Goal: Task Accomplishment & Management: Use online tool/utility

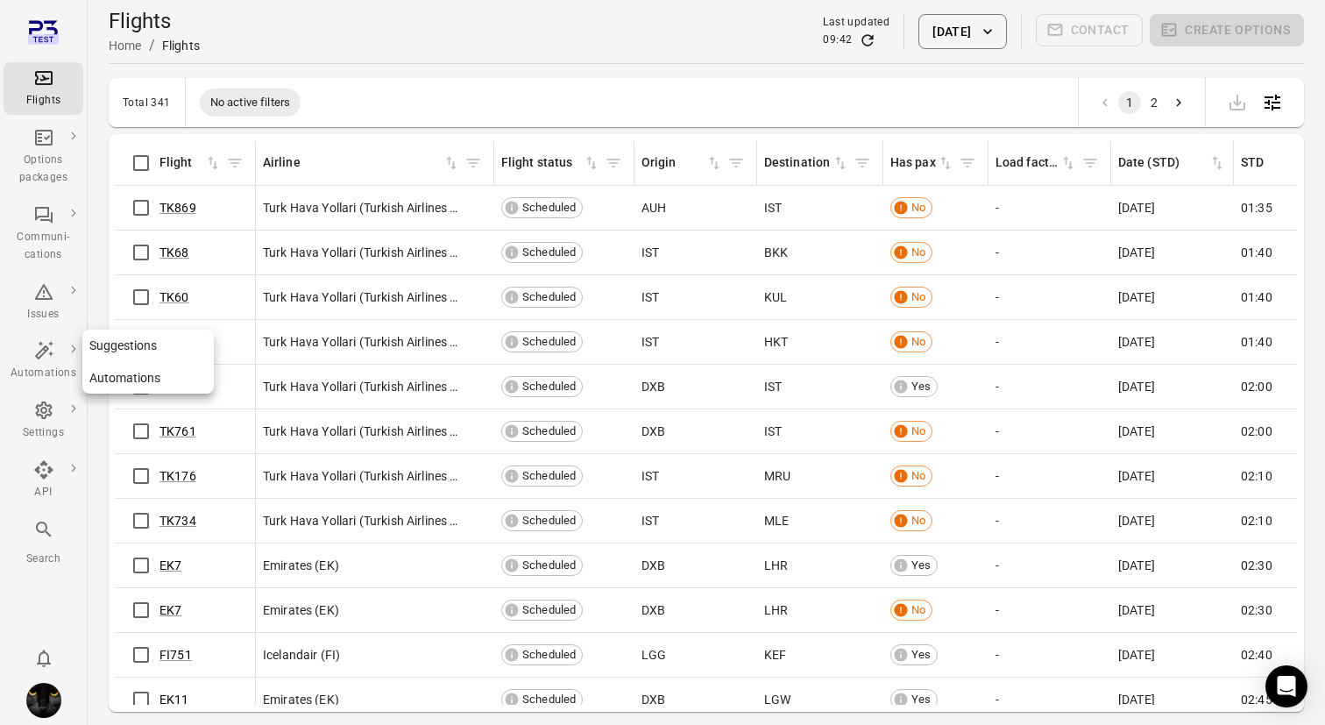
click at [48, 360] on icon "Main navigation" at bounding box center [43, 350] width 21 height 21
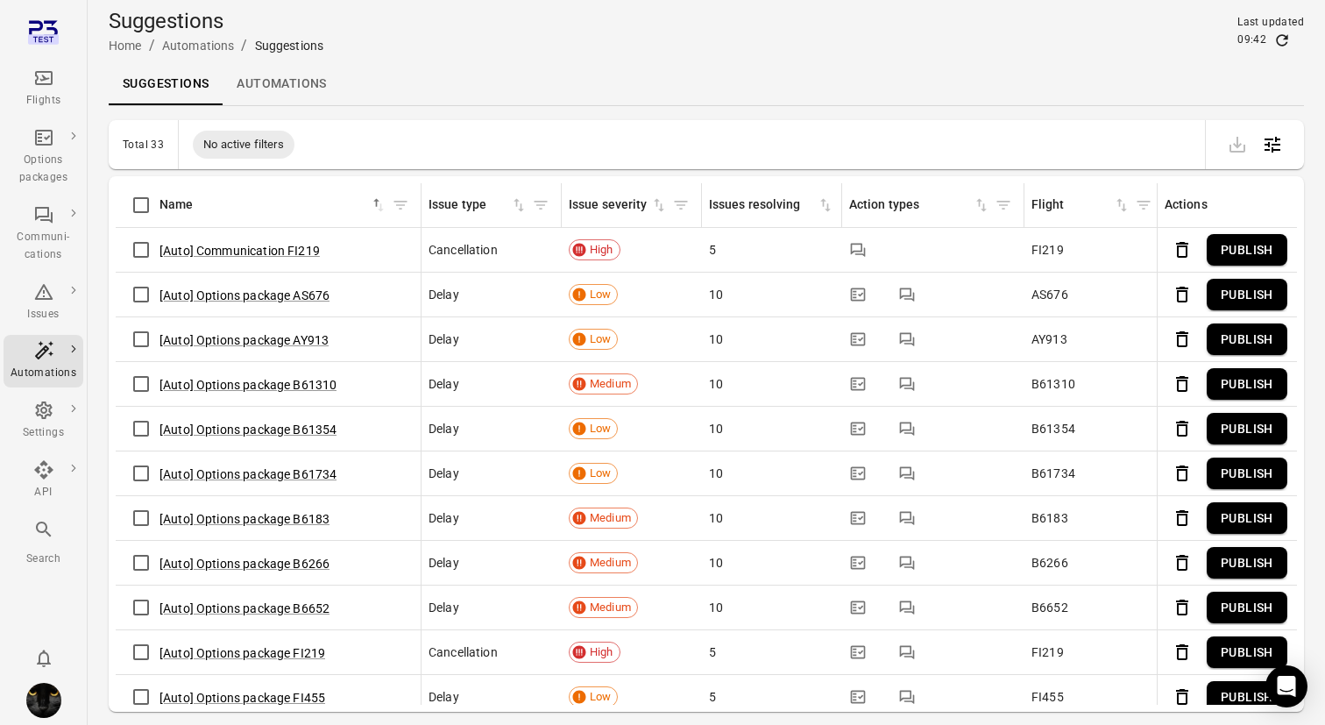
click at [281, 96] on link "Automations" at bounding box center [281, 84] width 117 height 42
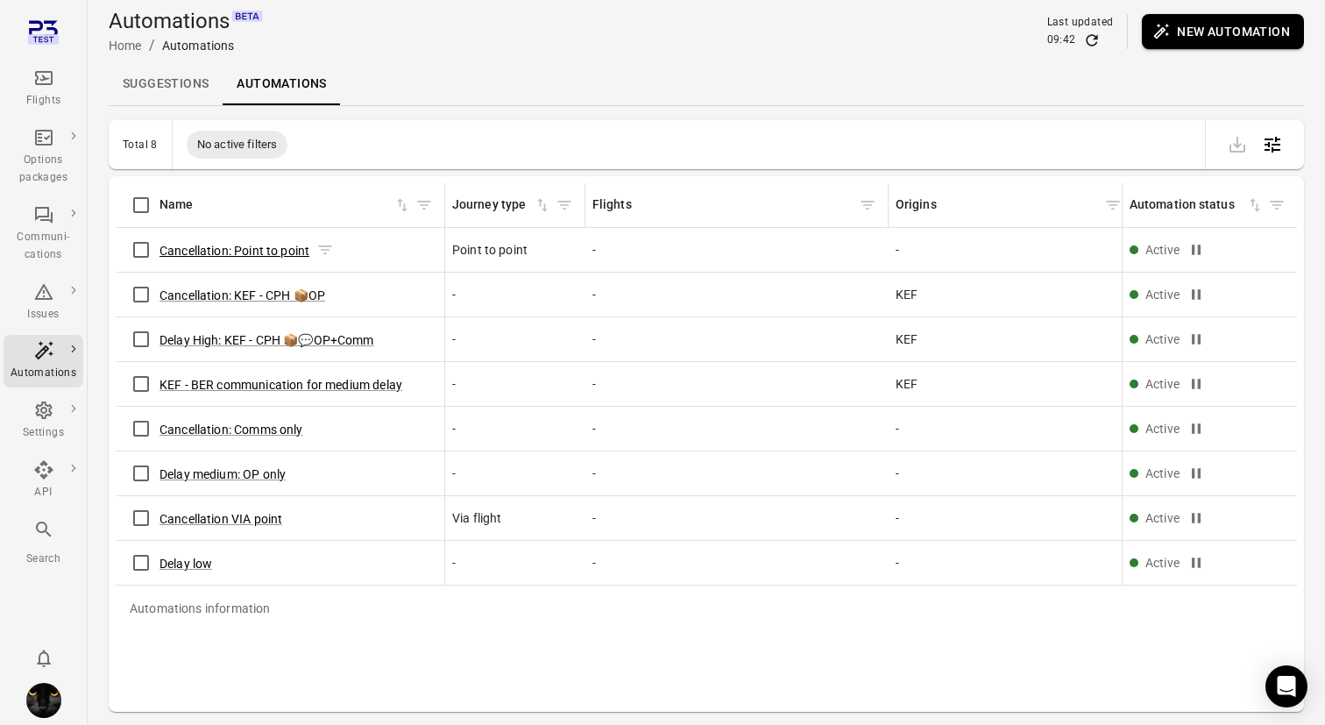
click at [261, 245] on button "Cancellation: Point to point" at bounding box center [235, 251] width 150 height 18
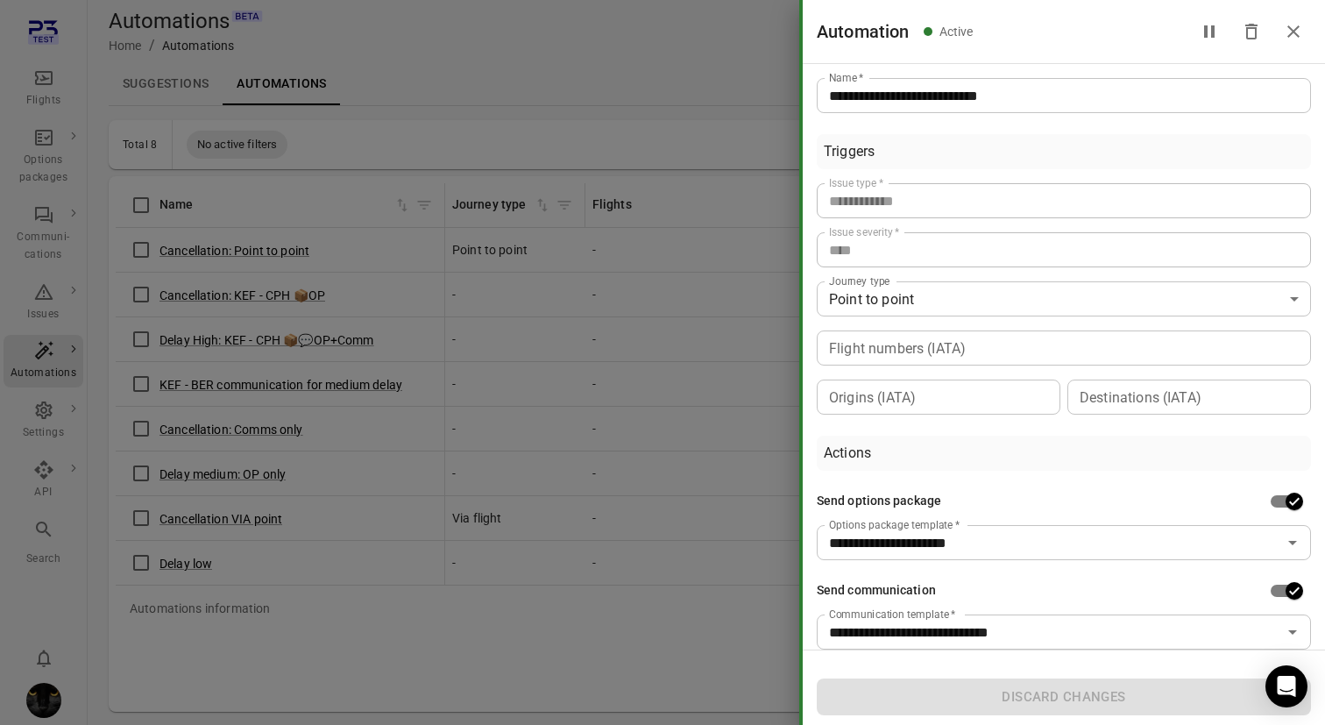
click at [213, 262] on div at bounding box center [662, 362] width 1325 height 725
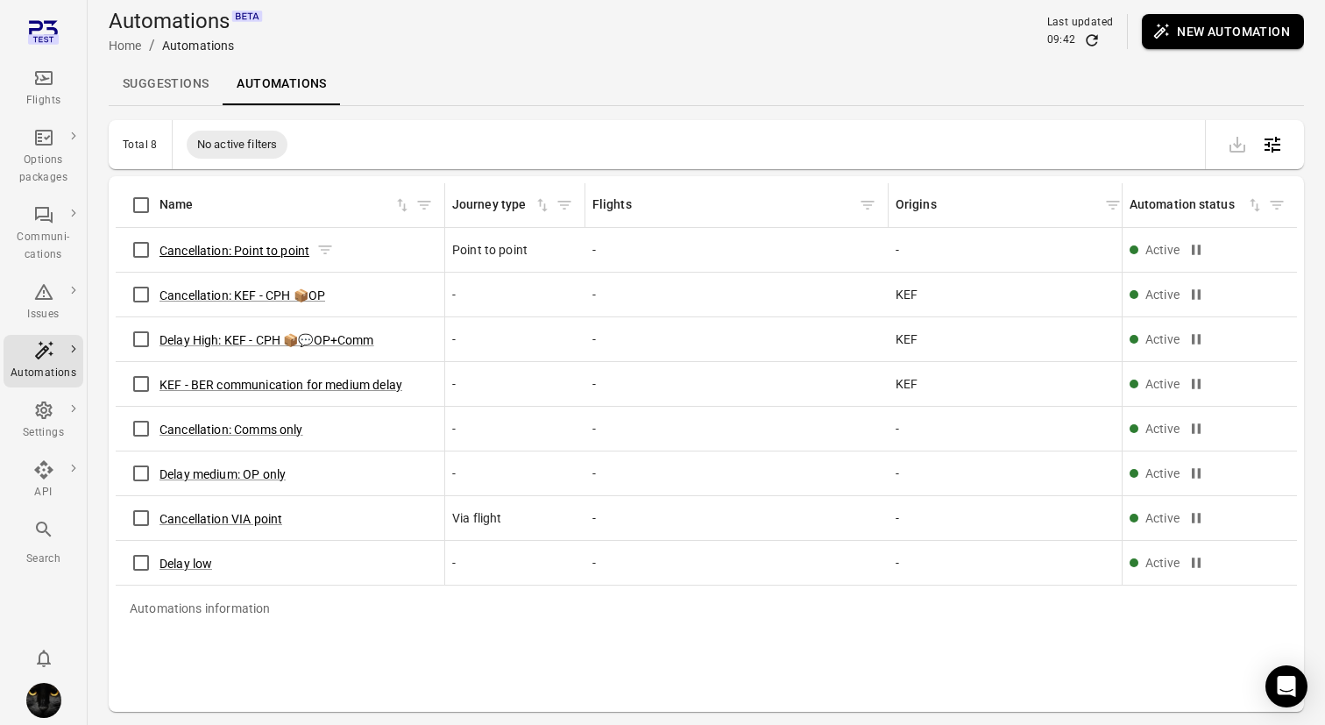
click at [234, 250] on button "Cancellation: Point to point" at bounding box center [235, 251] width 150 height 18
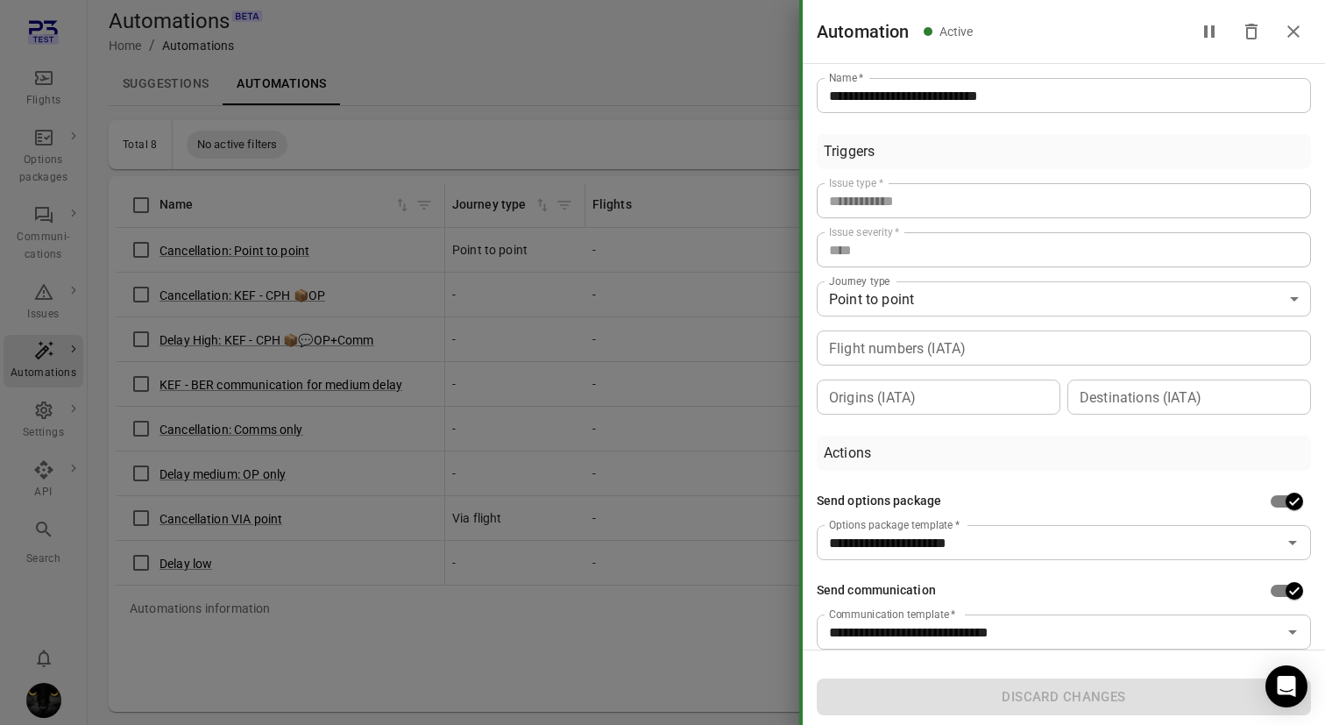
click at [381, 662] on div at bounding box center [662, 362] width 1325 height 725
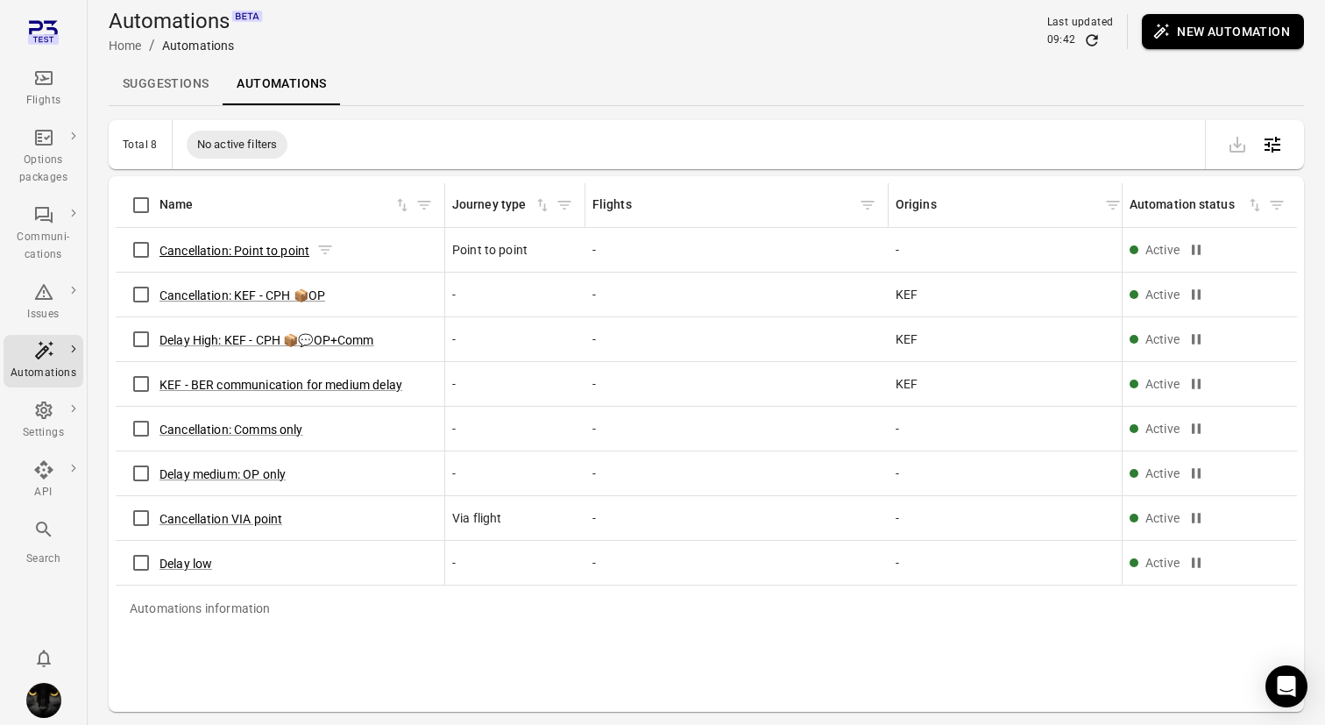
click at [258, 245] on button "Cancellation: Point to point" at bounding box center [235, 251] width 150 height 18
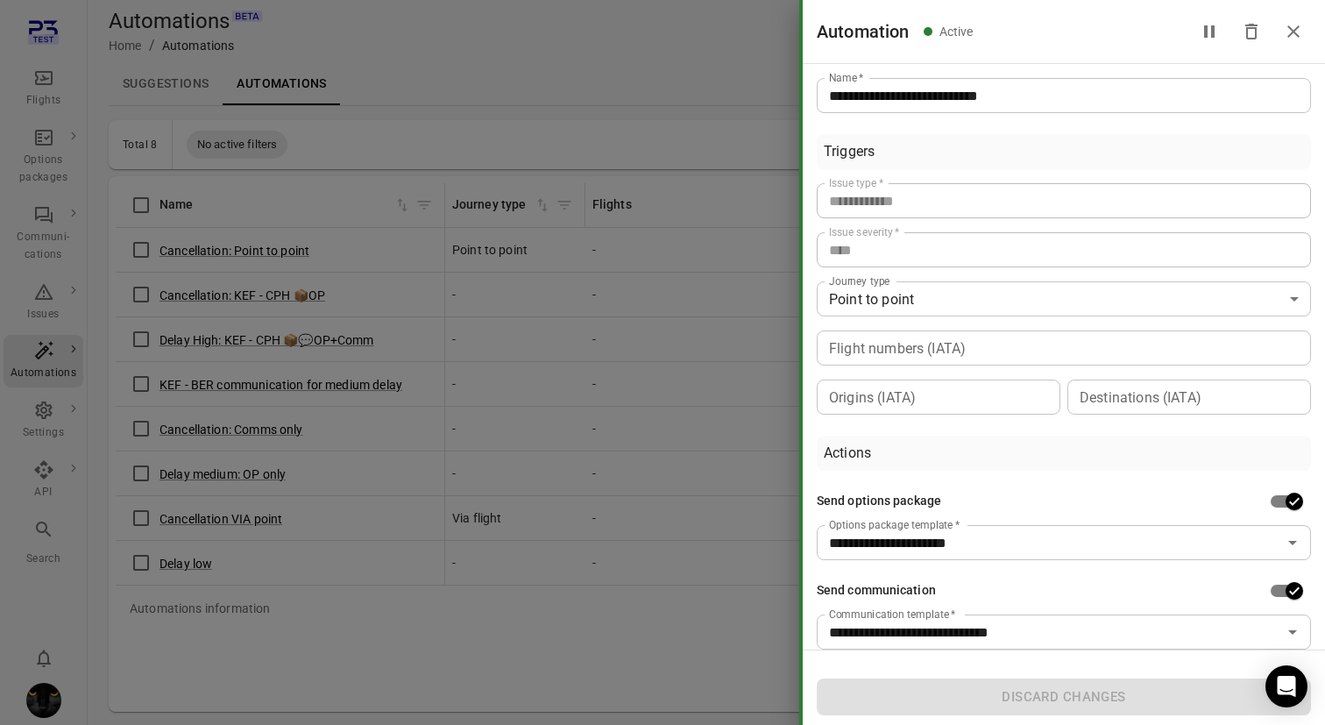
click at [261, 661] on div at bounding box center [662, 362] width 1325 height 725
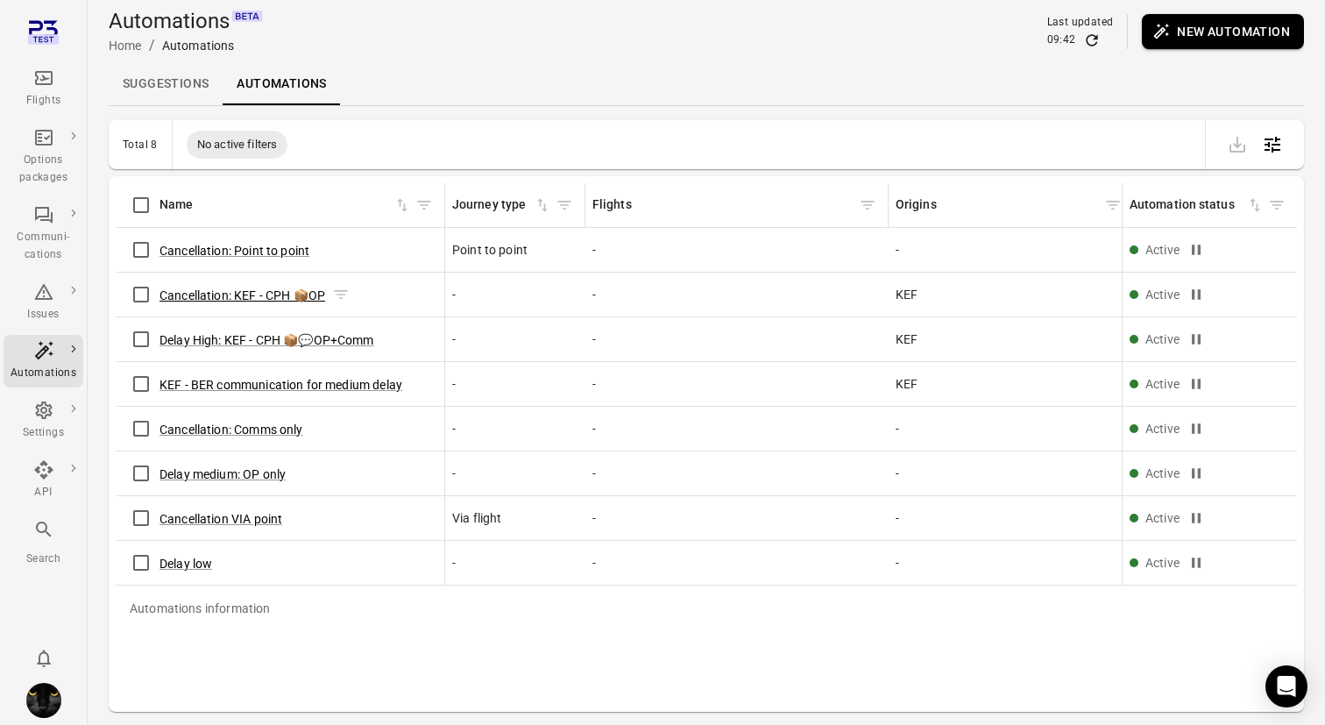
click at [271, 301] on button "Cancellation: KEF - CPH 📦OP" at bounding box center [243, 296] width 166 height 18
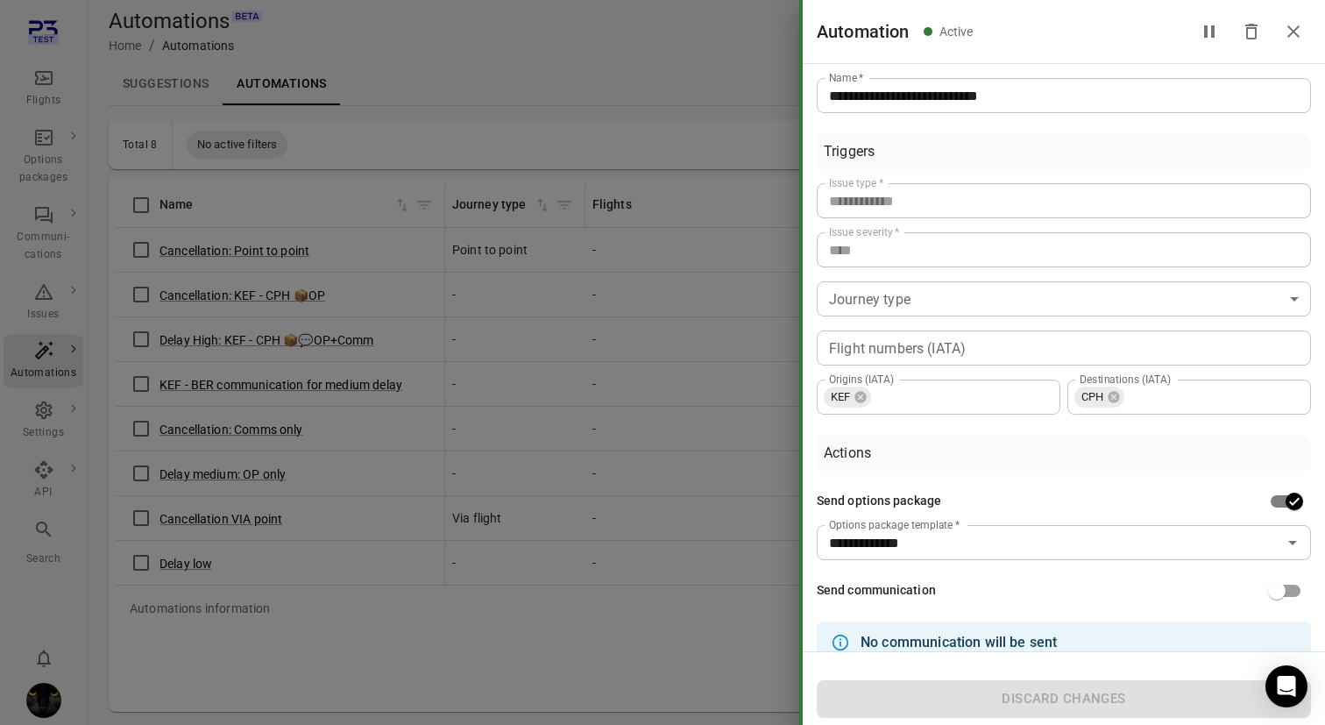
click at [374, 638] on div at bounding box center [662, 362] width 1325 height 725
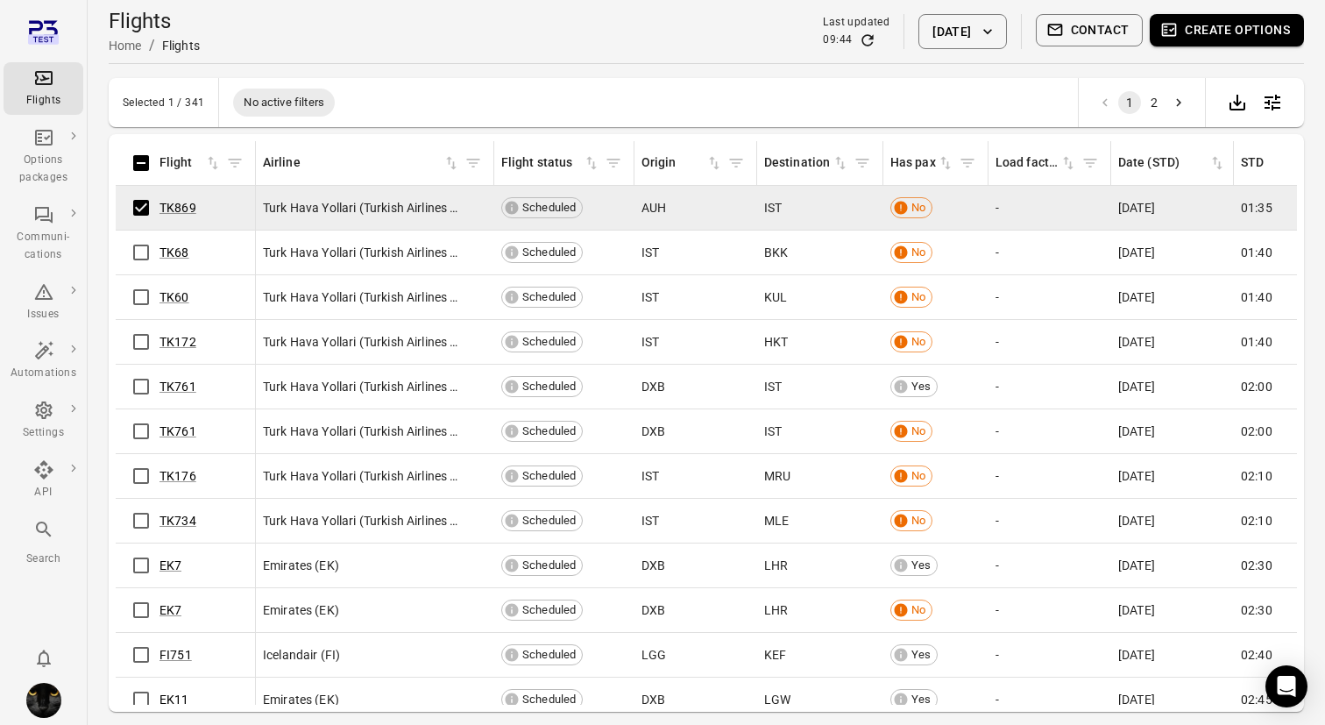
click at [1216, 33] on button "Create options" at bounding box center [1227, 30] width 154 height 32
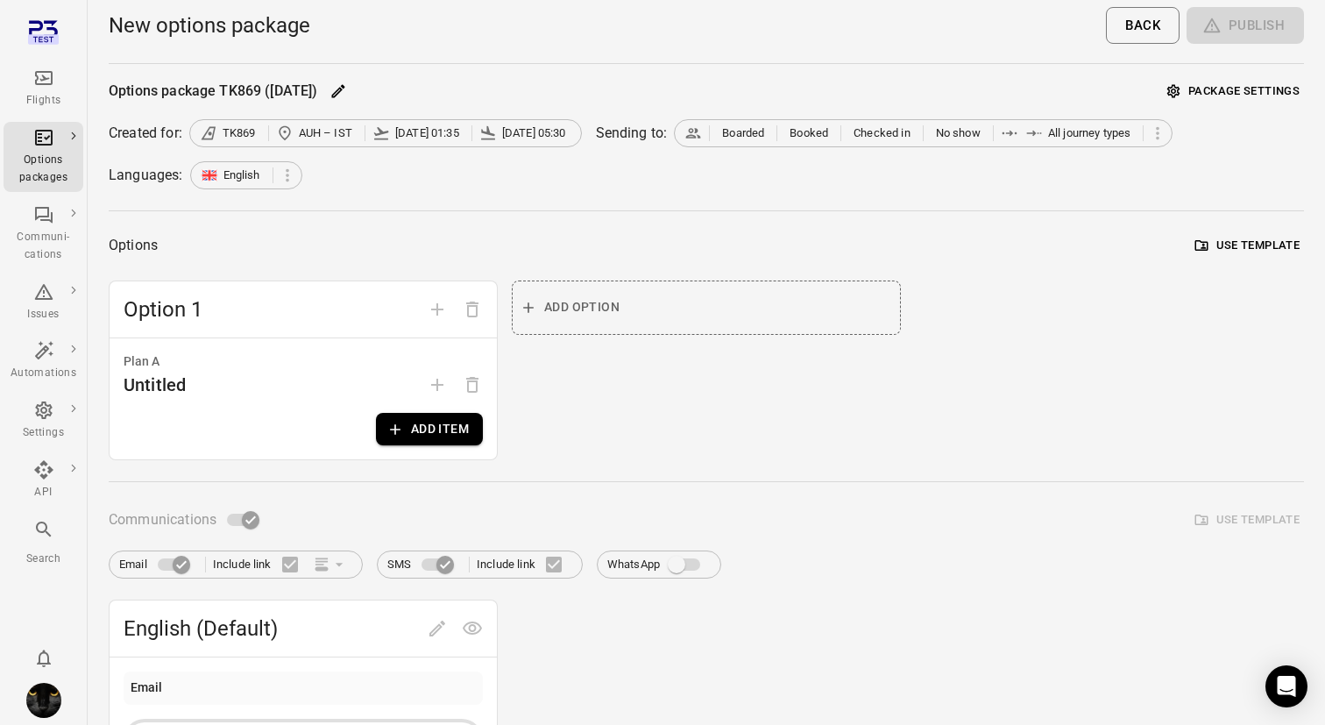
click at [1244, 100] on button "Package settings" at bounding box center [1233, 91] width 141 height 27
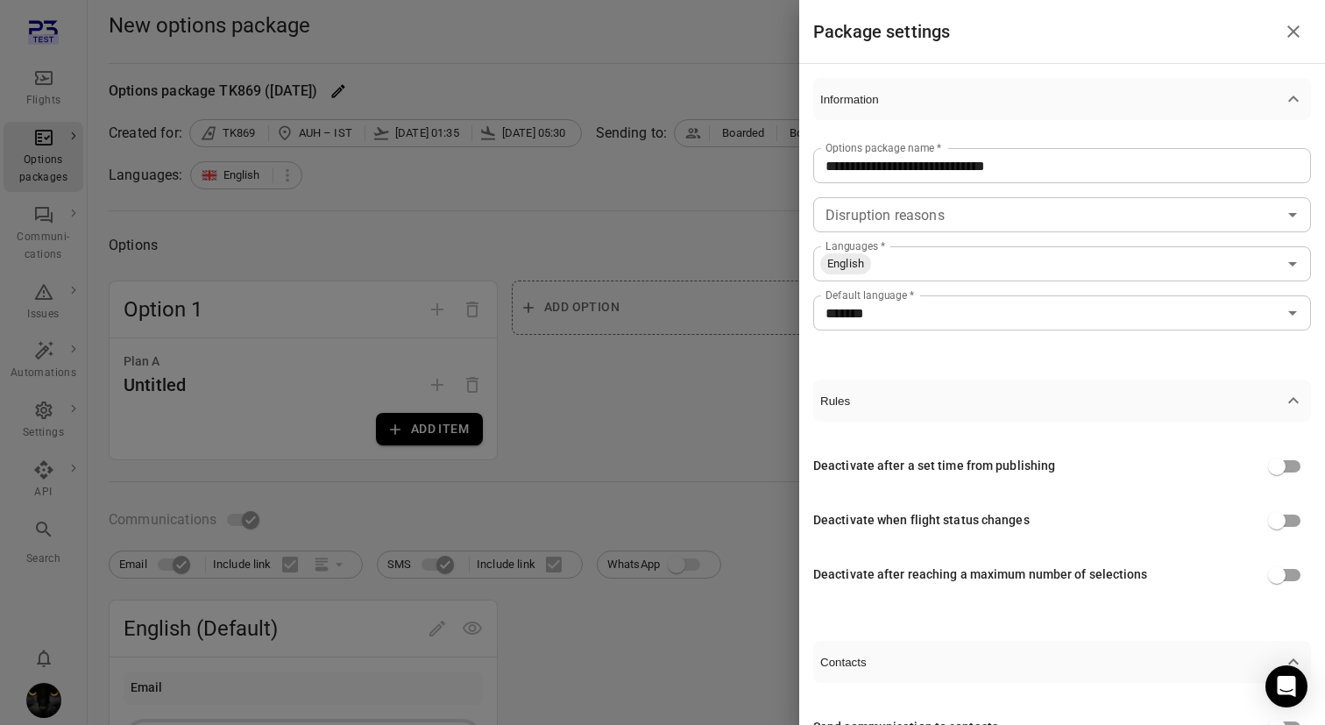
click at [692, 513] on div at bounding box center [662, 362] width 1325 height 725
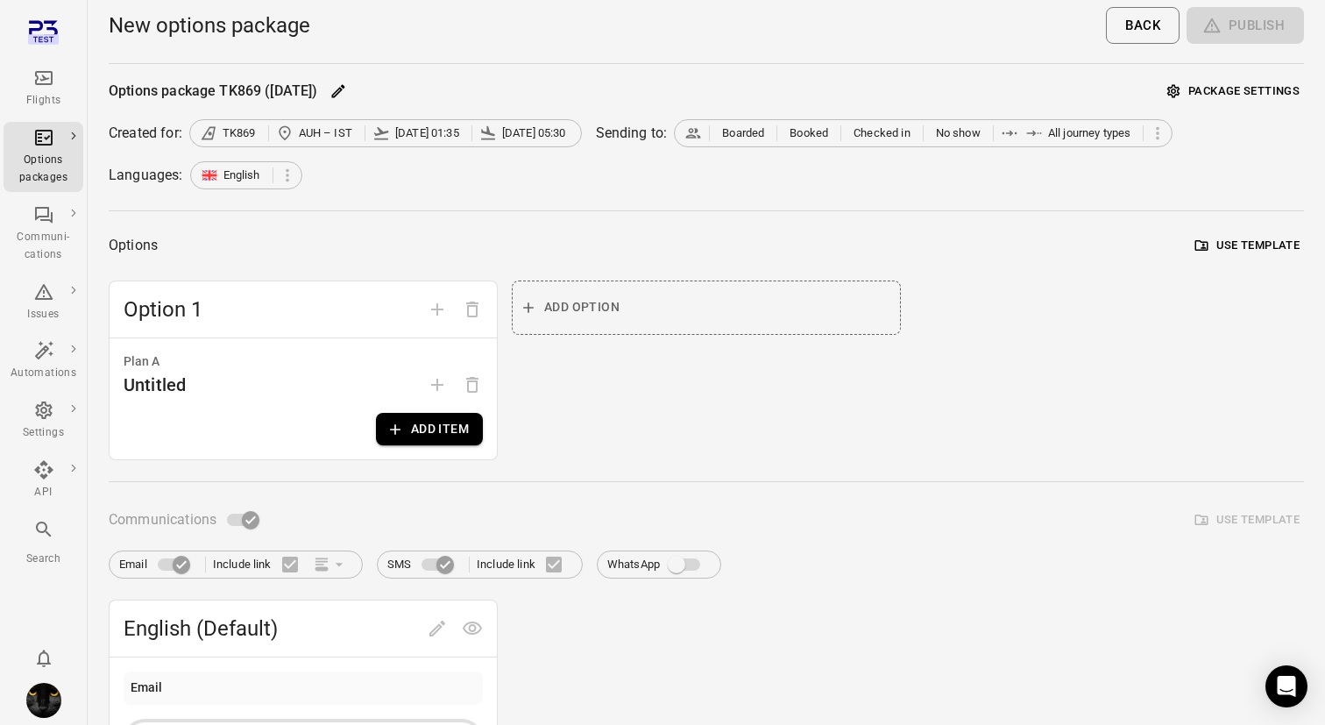
click at [61, 27] on link "Main navigation" at bounding box center [44, 33] width 80 height 45
